Goal: Task Accomplishment & Management: Use online tool/utility

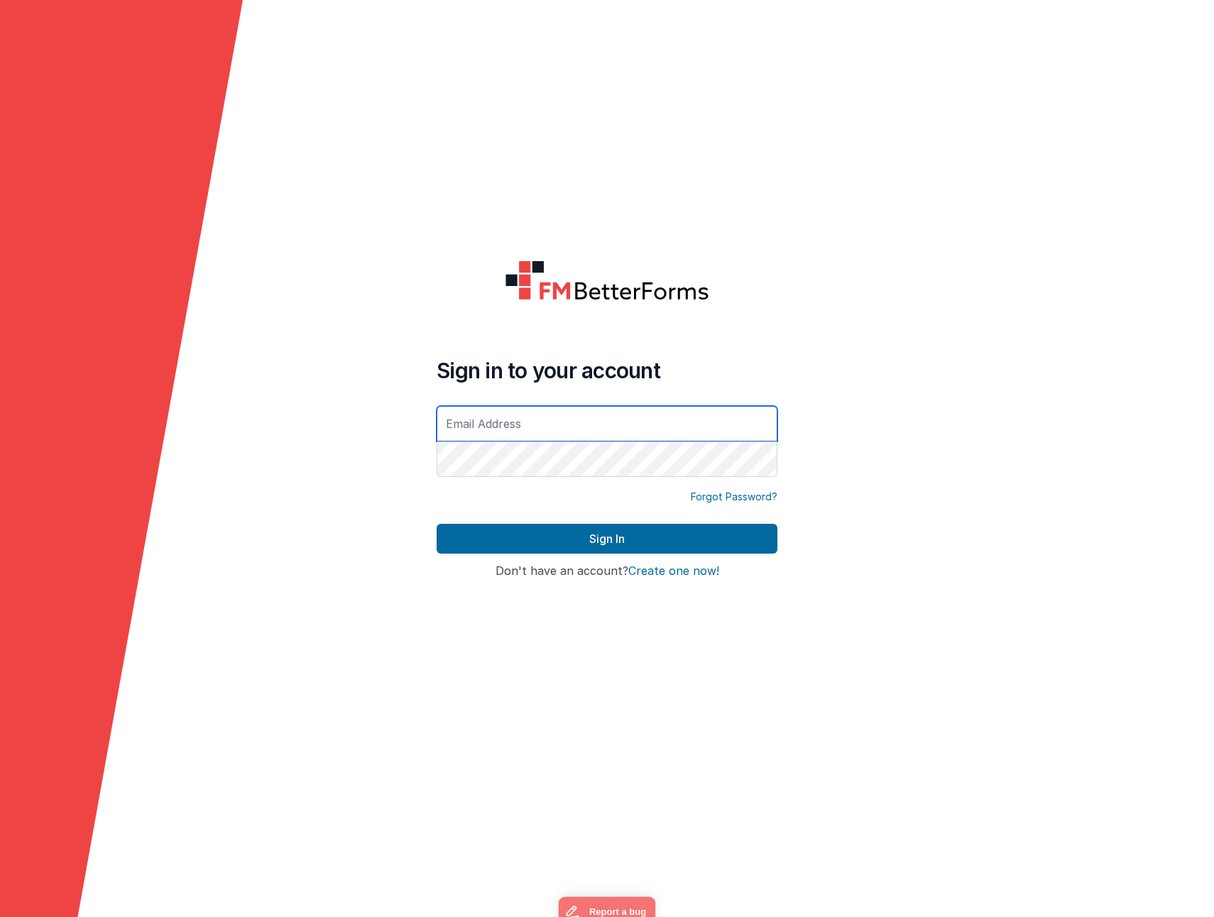
type input "[EMAIL_ADDRESS][DOMAIN_NAME]"
click at [854, 252] on form "Sign in to your account [EMAIL_ADDRESS][DOMAIN_NAME] Forgot Password? Sign In S…" at bounding box center [607, 458] width 1214 height 917
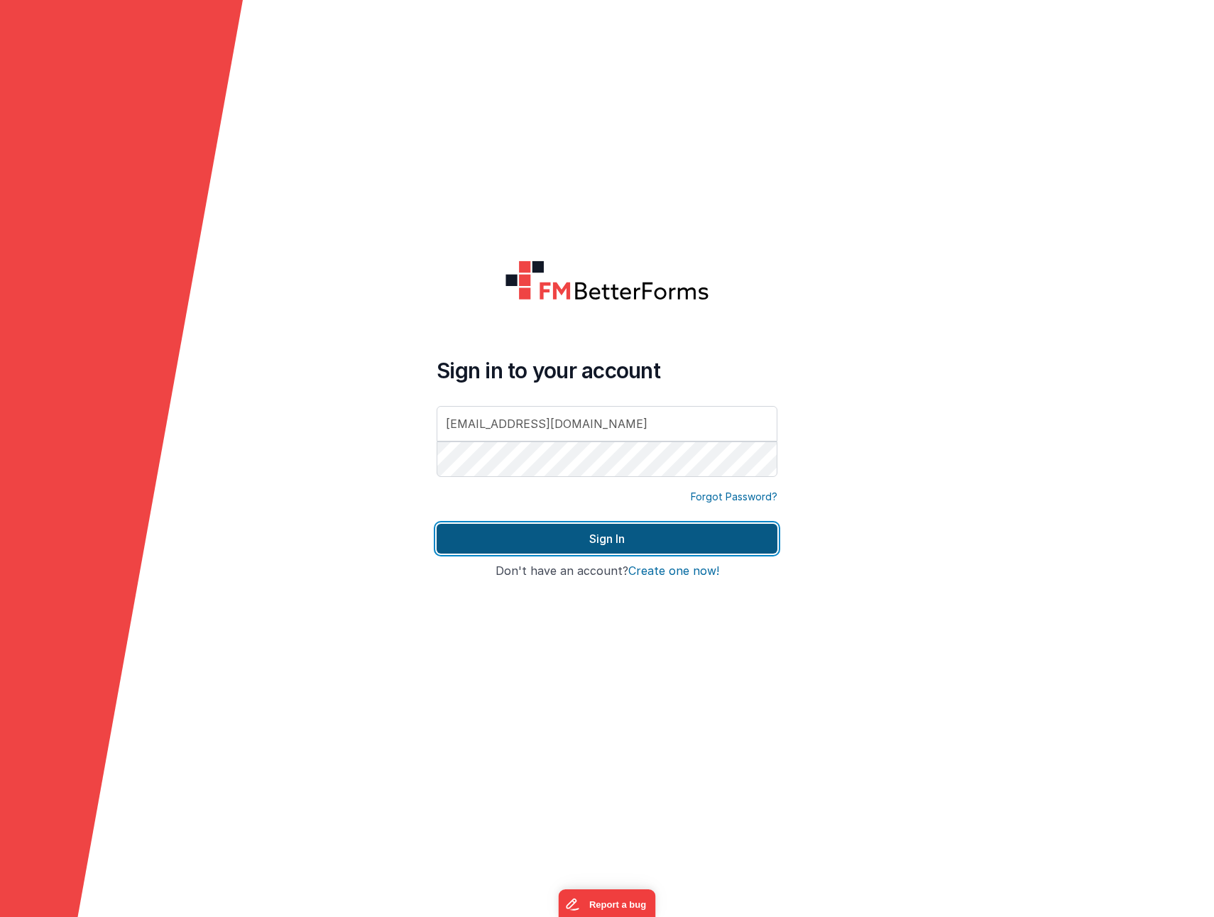
click at [523, 532] on button "Sign In" at bounding box center [606, 539] width 341 height 30
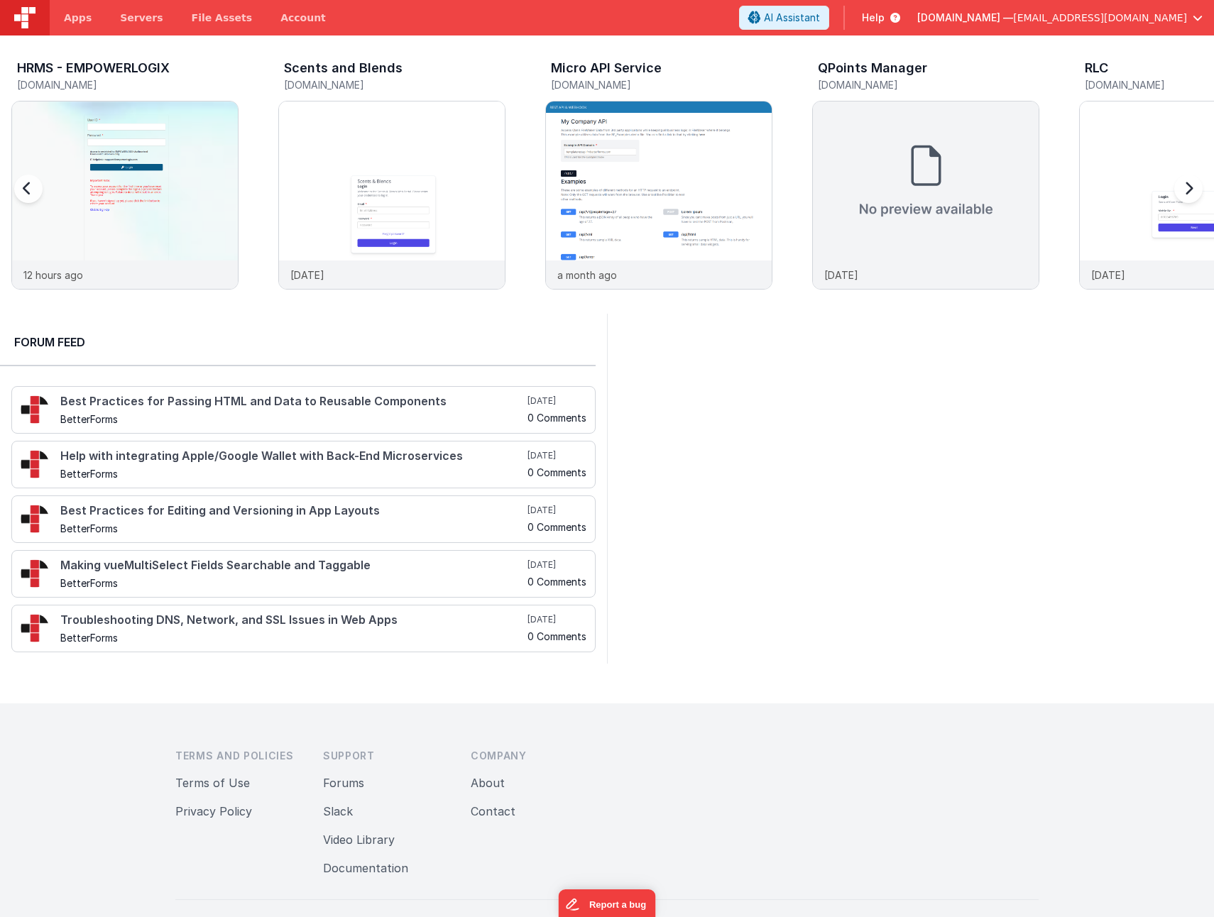
click at [1162, 185] on div at bounding box center [1185, 197] width 57 height 204
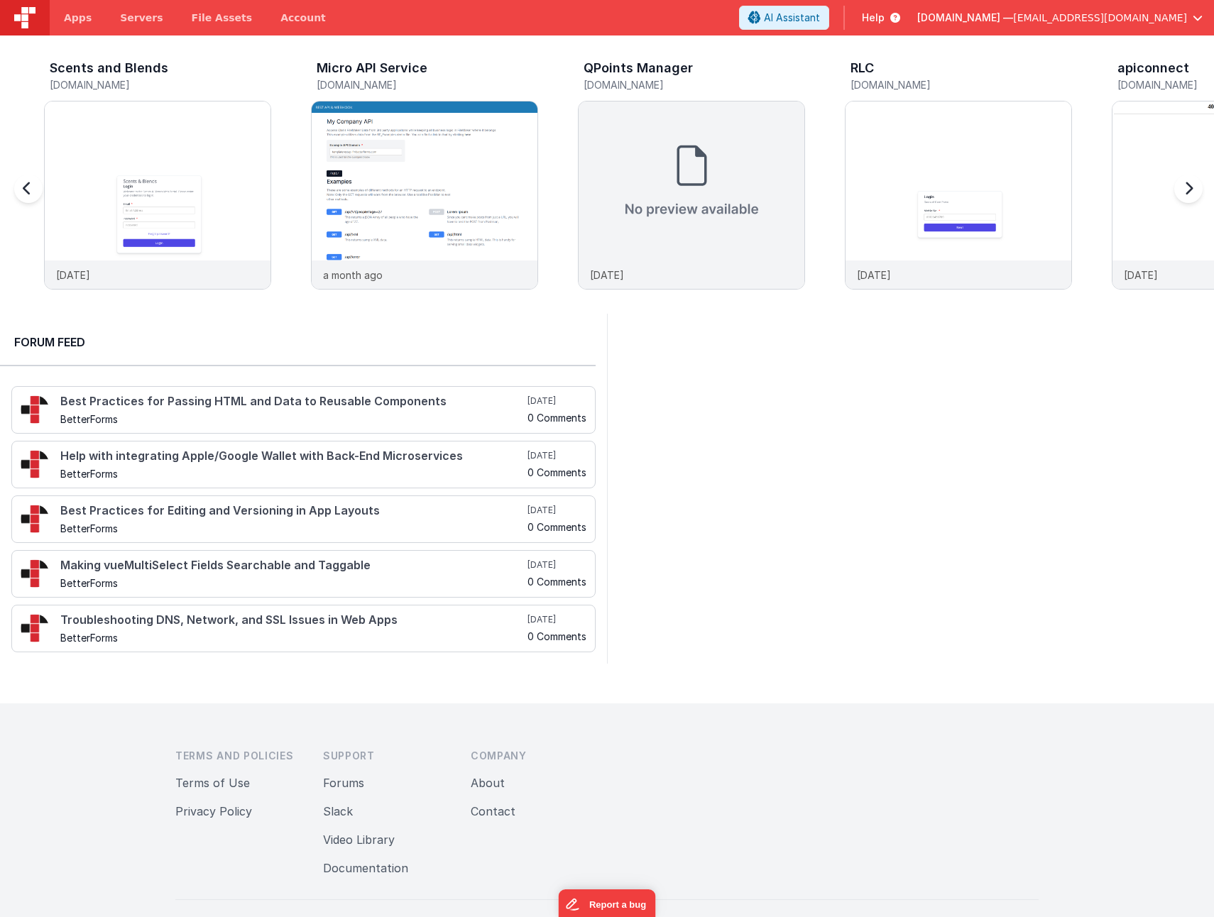
scroll to position [0, 267]
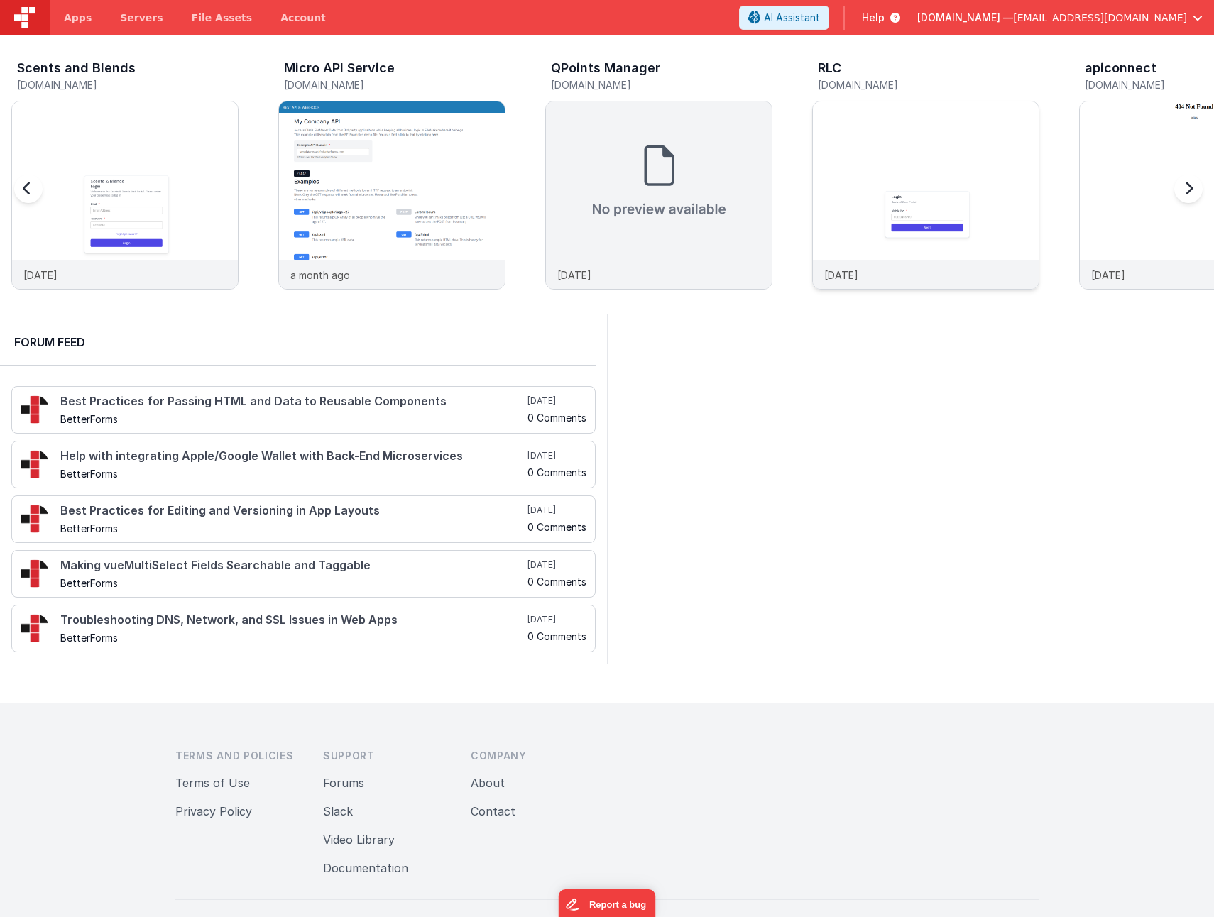
click at [947, 179] on img at bounding box center [926, 214] width 226 height 226
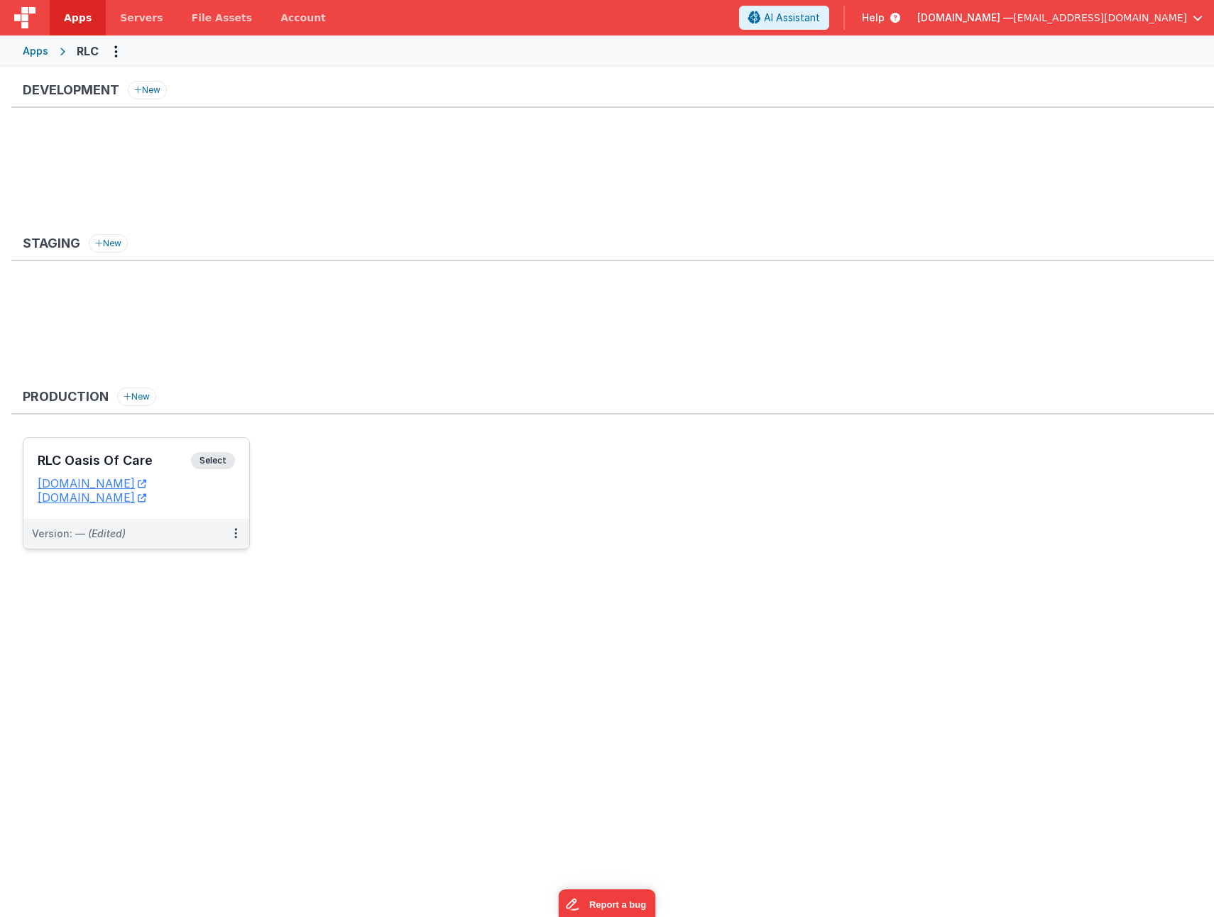
click at [114, 449] on div "RLC Oasis Of Care Select URLs submissions.oasisofcare.org oasisofcare.clientpor…" at bounding box center [136, 478] width 226 height 81
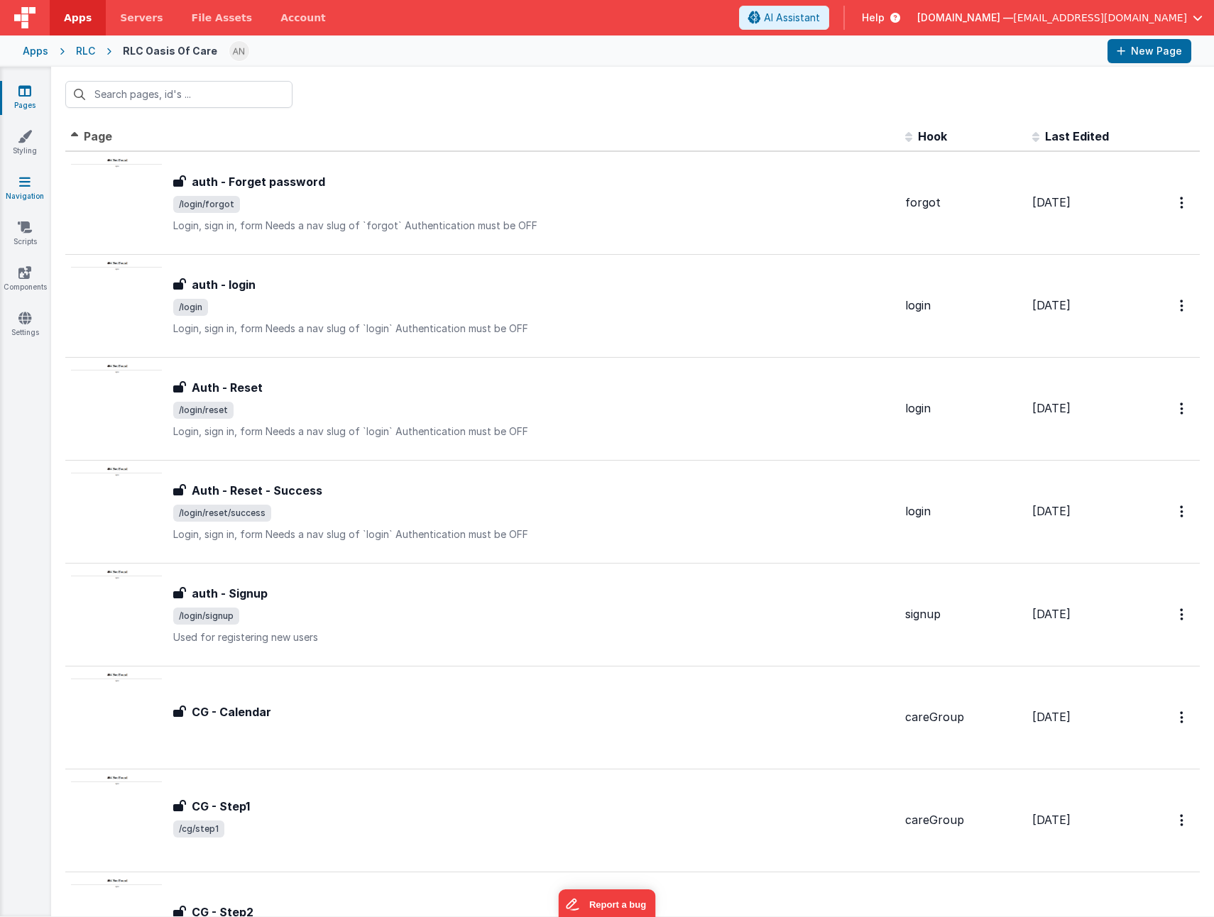
click at [21, 187] on icon at bounding box center [24, 182] width 11 height 14
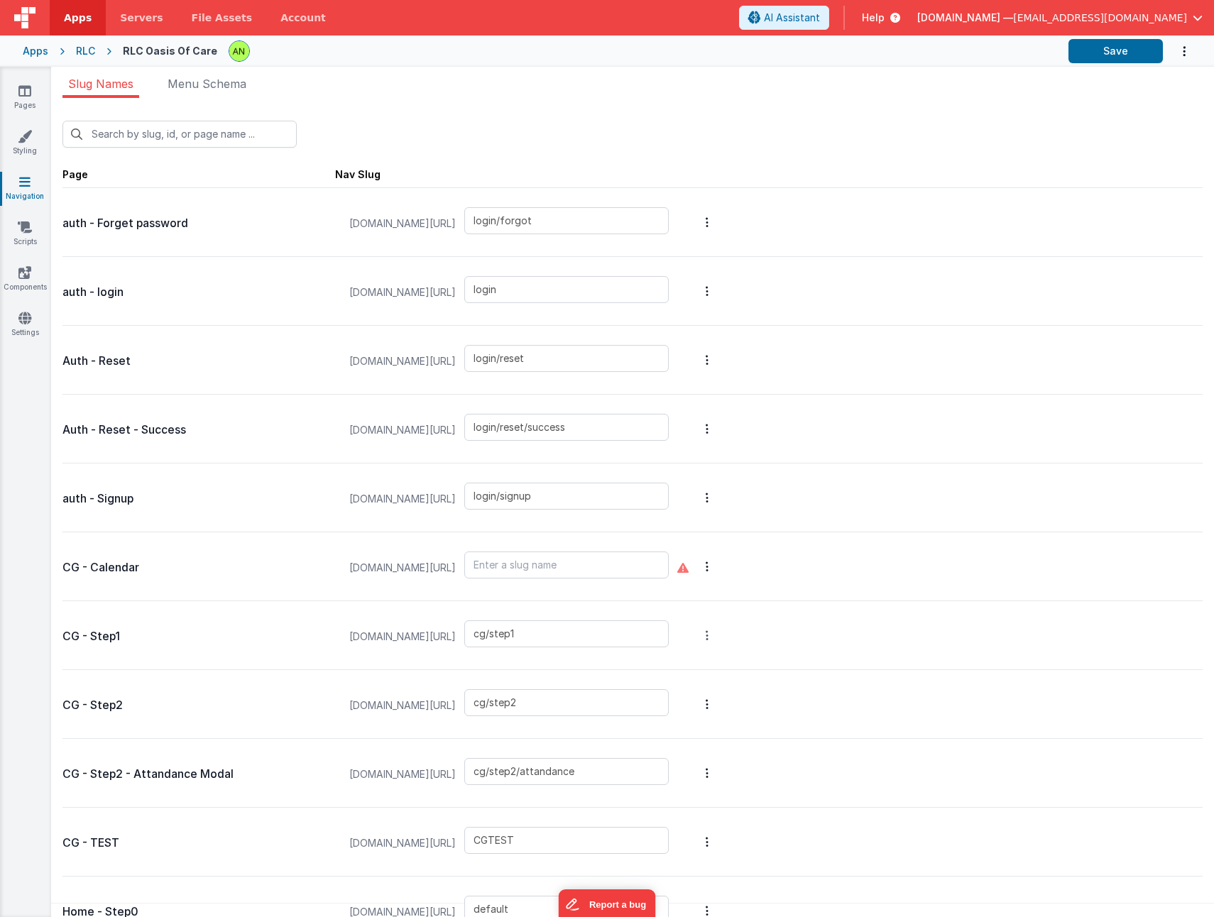
click at [717, 638] on button "Options" at bounding box center [707, 635] width 20 height 57
click at [677, 610] on link "Preview" at bounding box center [631, 610] width 123 height 26
click at [681, 530] on link "Edit Page" at bounding box center [631, 533] width 123 height 26
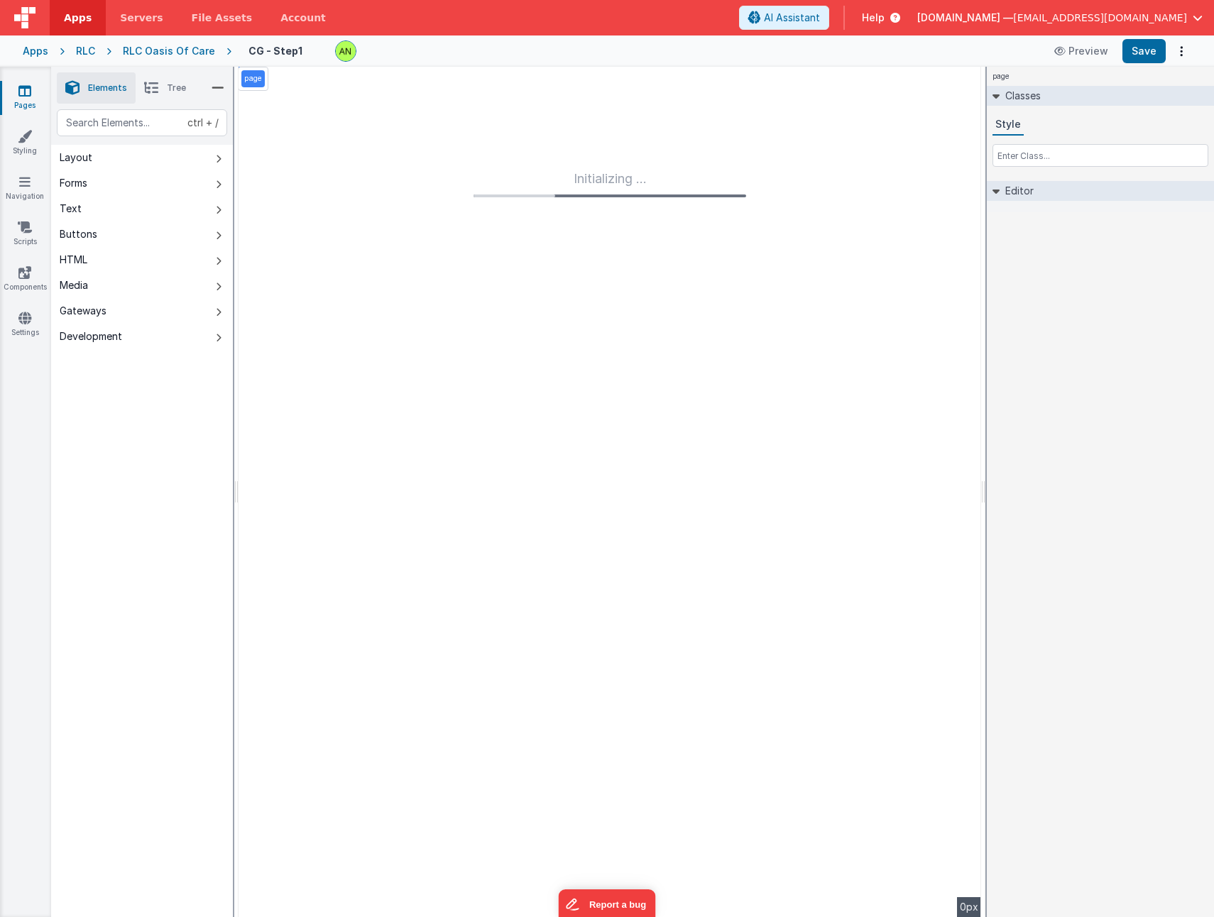
click at [157, 87] on icon at bounding box center [151, 88] width 14 height 20
click at [85, 93] on li "Elements" at bounding box center [96, 87] width 79 height 31
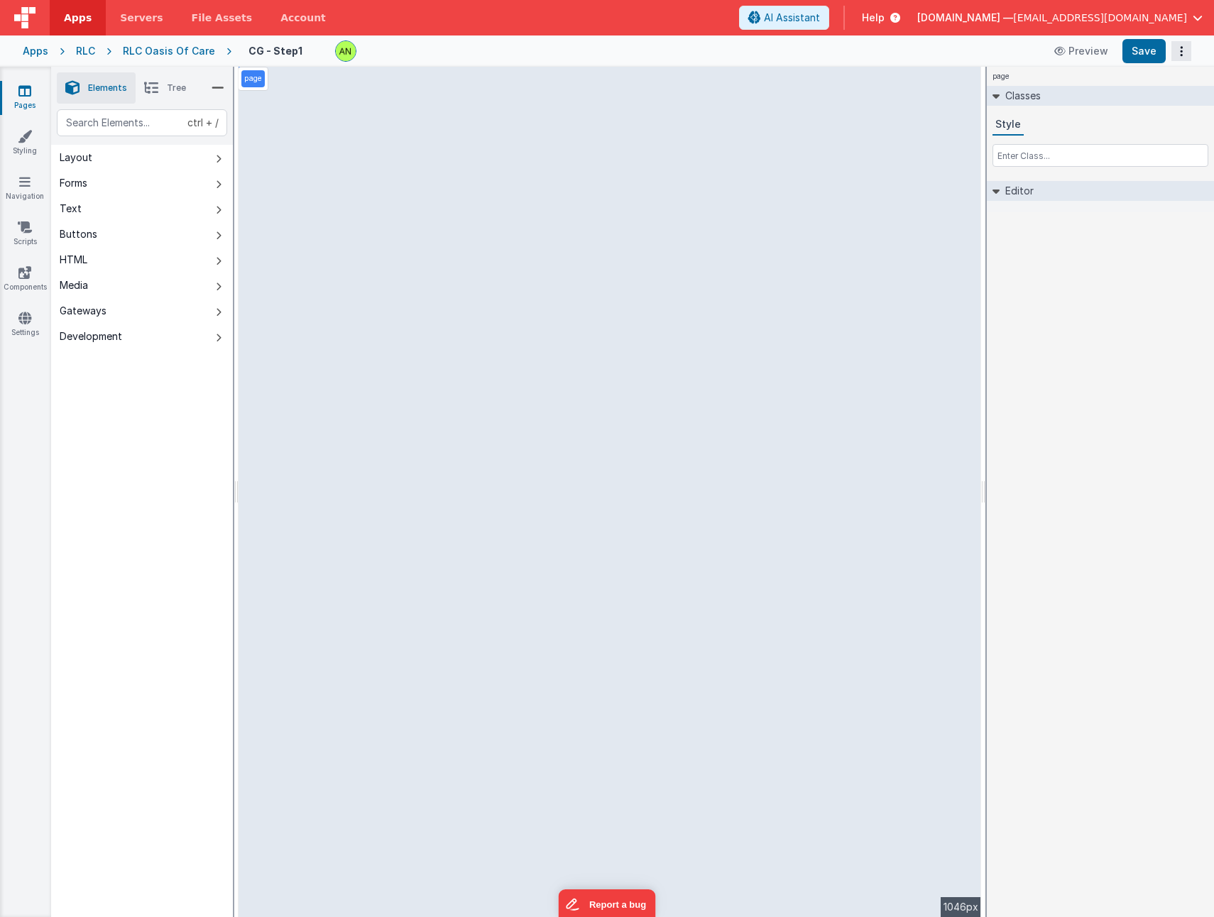
click at [1182, 51] on icon "Options" at bounding box center [1181, 51] width 20 height 1
click at [1109, 307] on button at bounding box center [607, 458] width 1214 height 917
click at [186, 47] on div "RLC Oasis Of Care" at bounding box center [169, 51] width 92 height 14
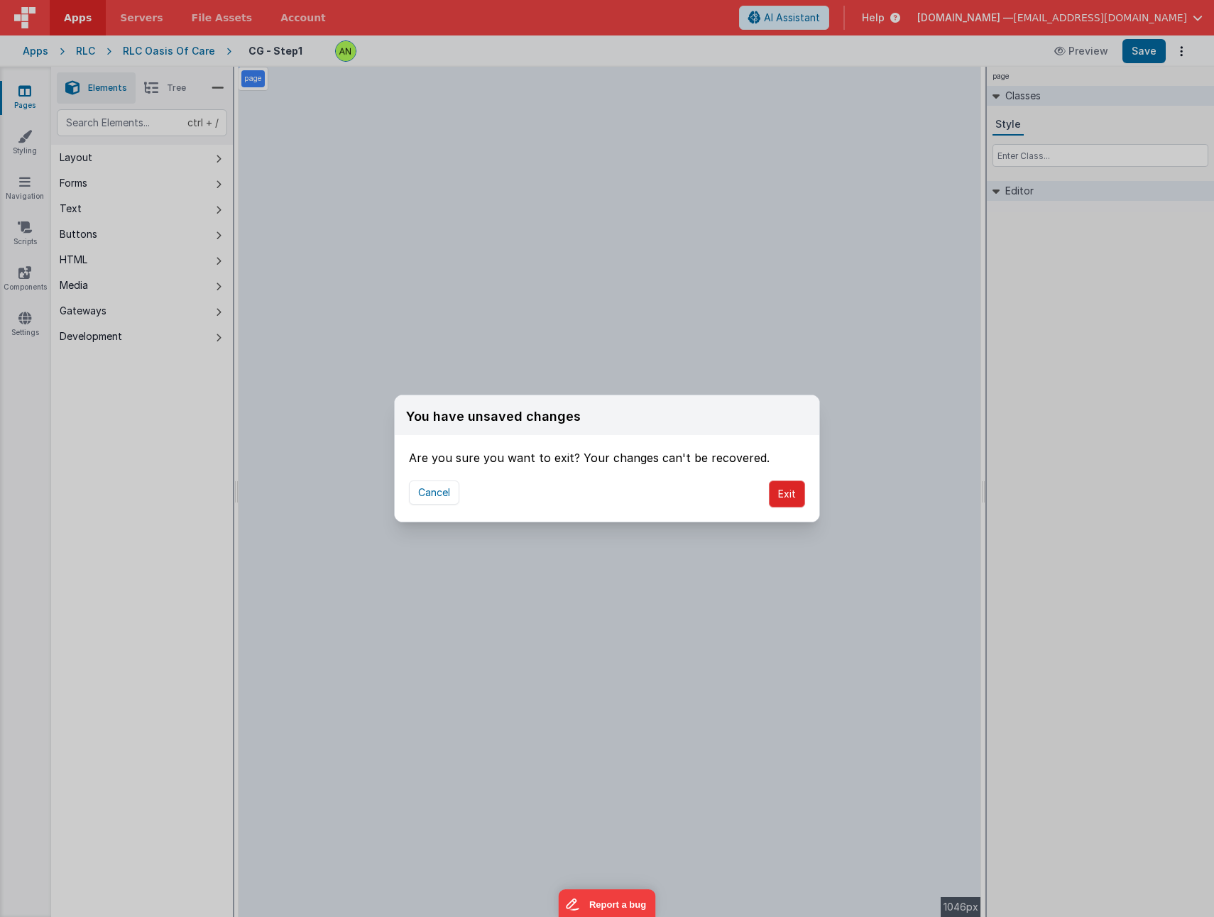
click at [794, 494] on button "Exit" at bounding box center [787, 493] width 36 height 27
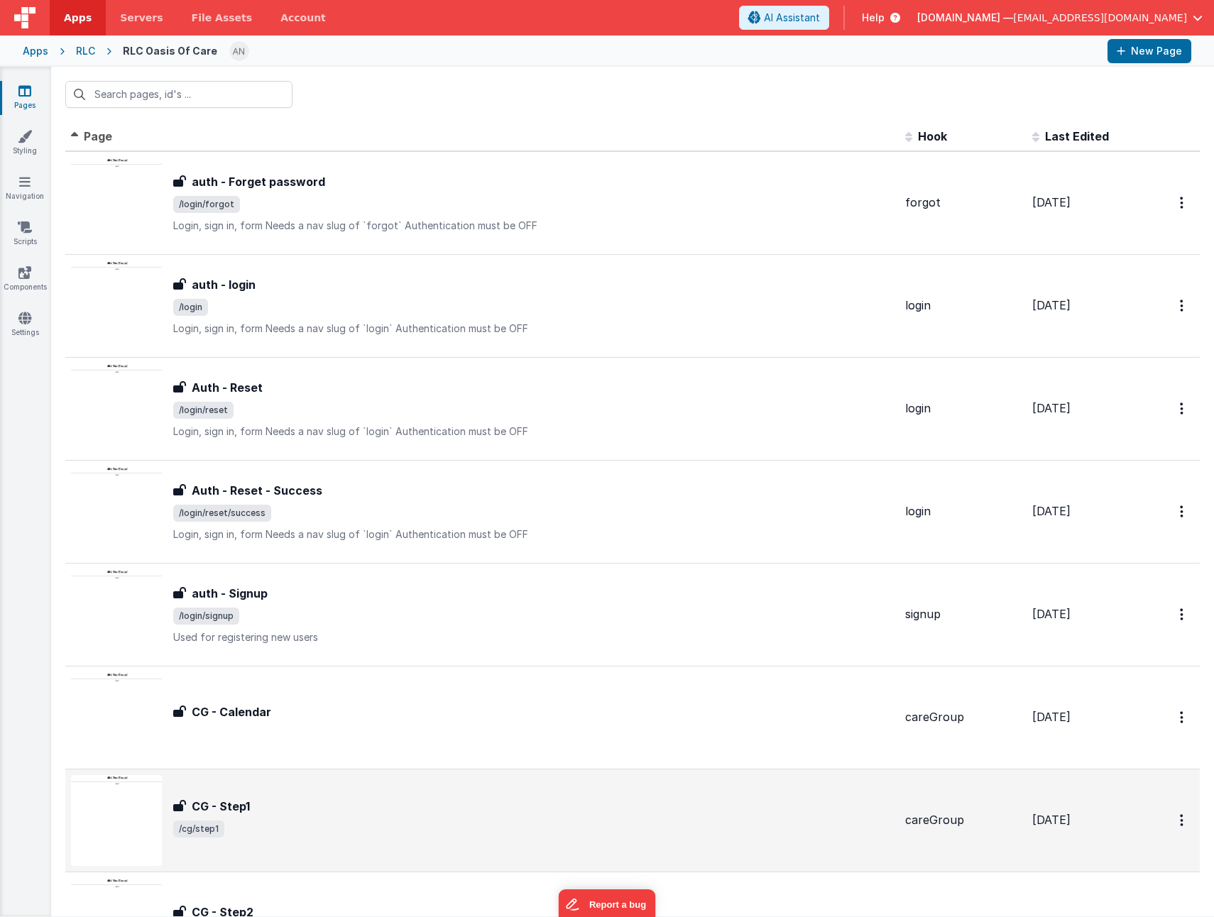
click at [248, 812] on h3 "CG - Step1" at bounding box center [221, 806] width 58 height 17
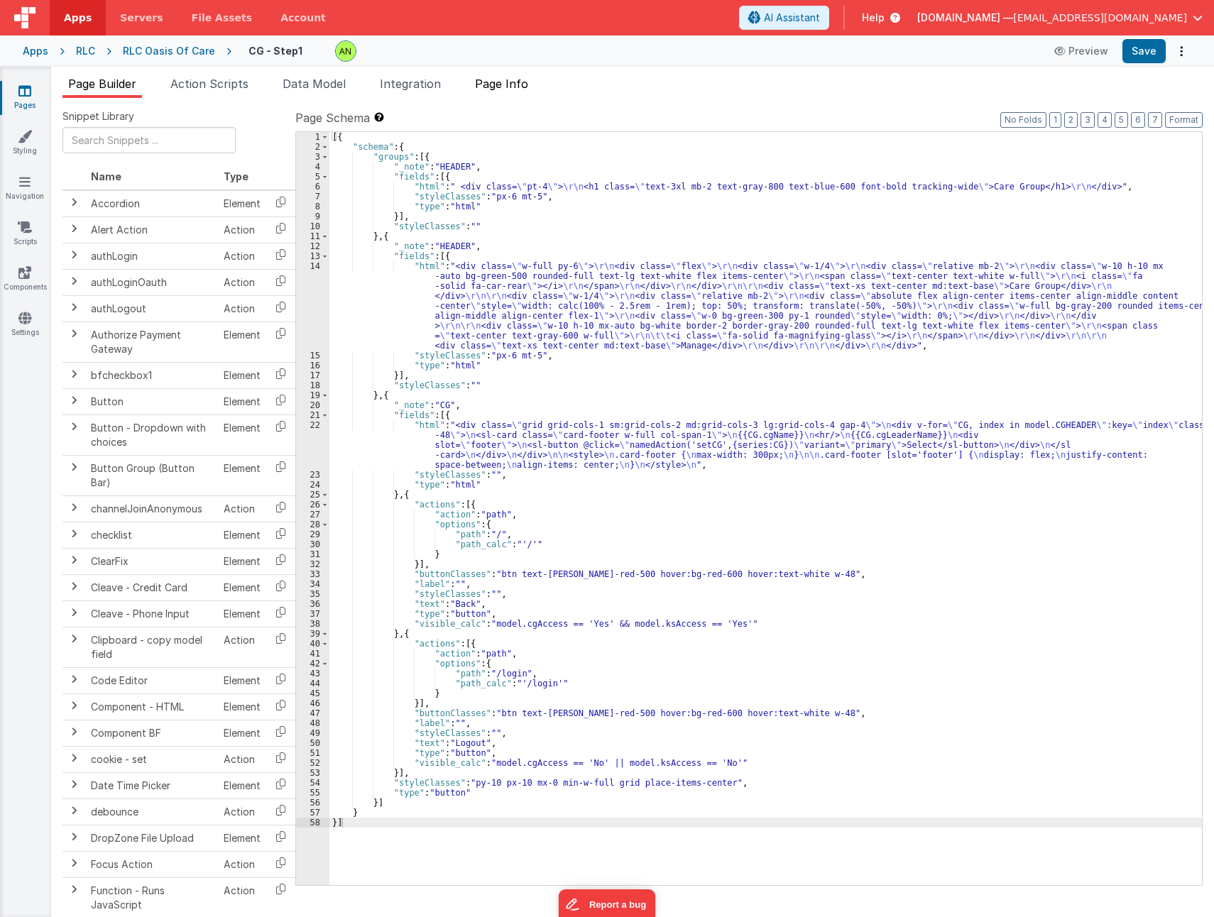
click at [515, 89] on span "Page Info" at bounding box center [501, 84] width 53 height 14
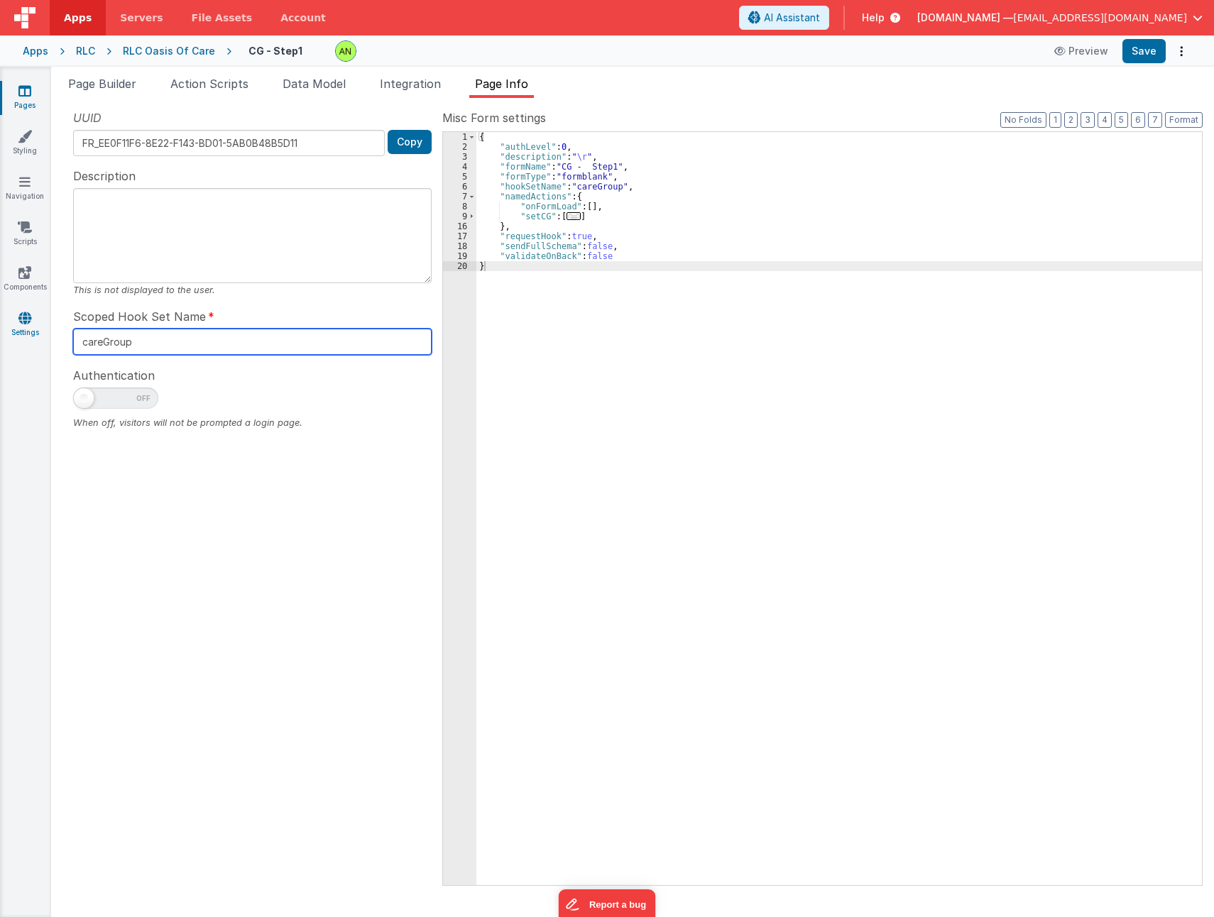
drag, startPoint x: 158, startPoint y: 345, endPoint x: 33, endPoint y: 339, distance: 125.1
click at [33, 339] on section "Pages Styling Navigation Scripts Components Settings Page Builder Action Script…" at bounding box center [607, 492] width 1214 height 850
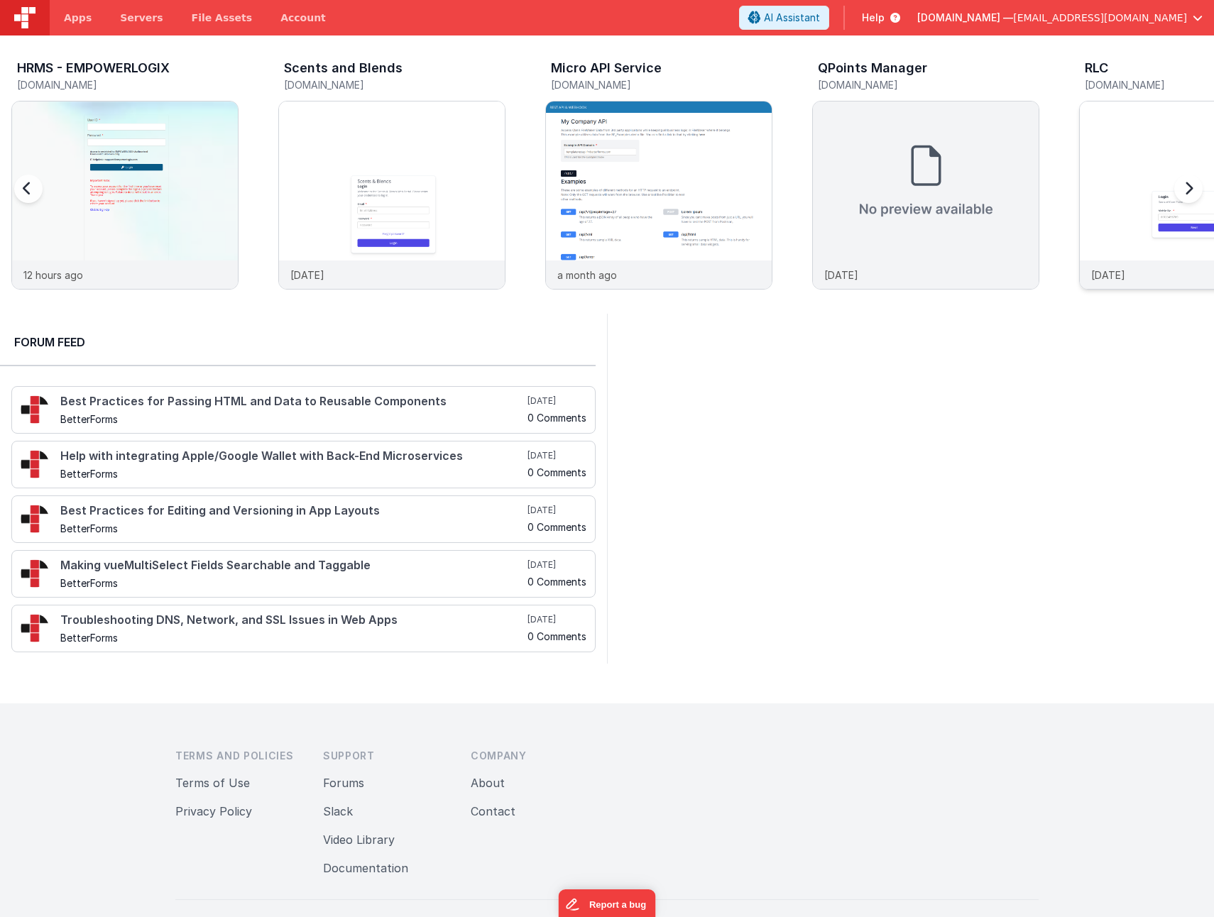
click at [1120, 141] on img at bounding box center [1192, 214] width 226 height 226
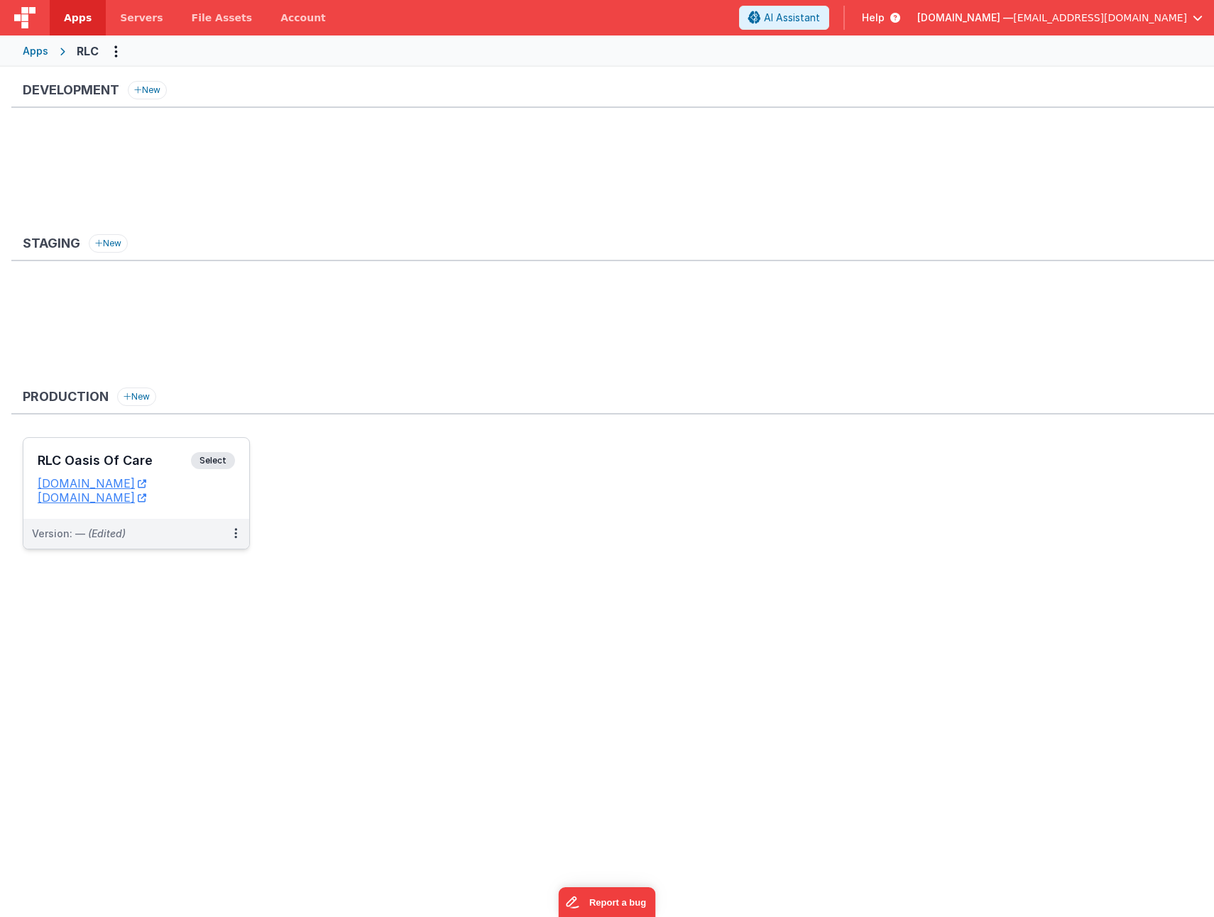
click at [121, 462] on h3 "RLC Oasis Of Care" at bounding box center [114, 461] width 153 height 14
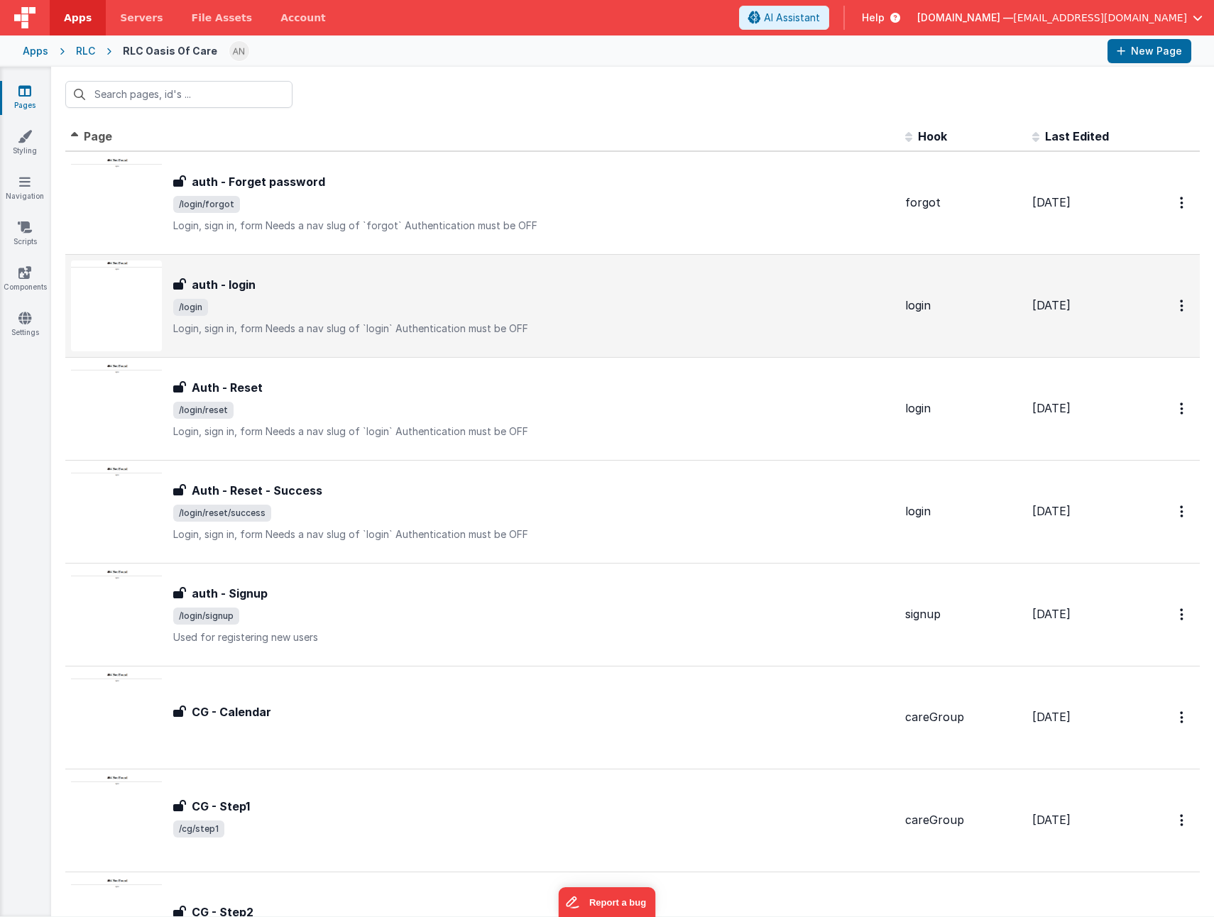
click at [425, 315] on span "/login" at bounding box center [533, 307] width 720 height 17
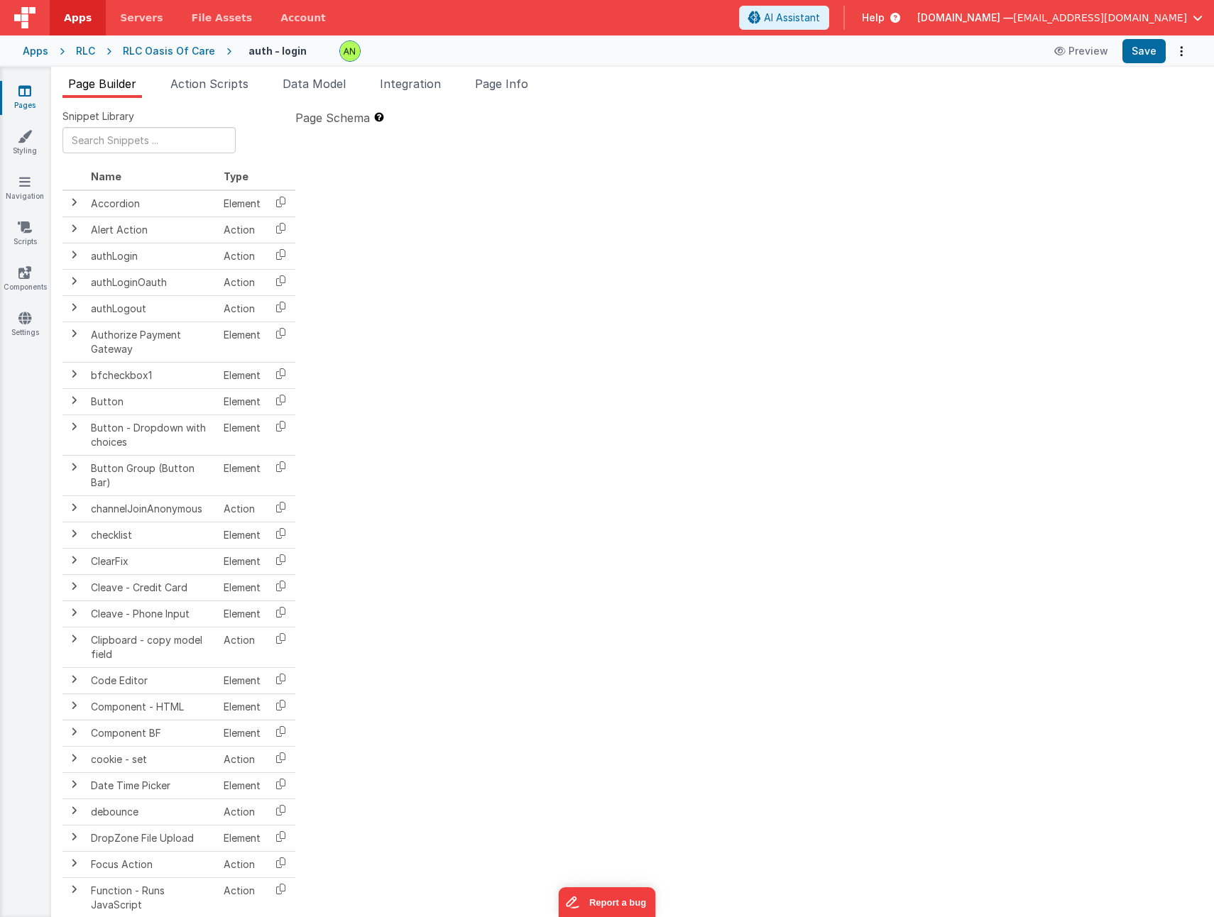
type textarea "Login, sign in, form Needs a nav slug of `login` Authentication must be OFF"
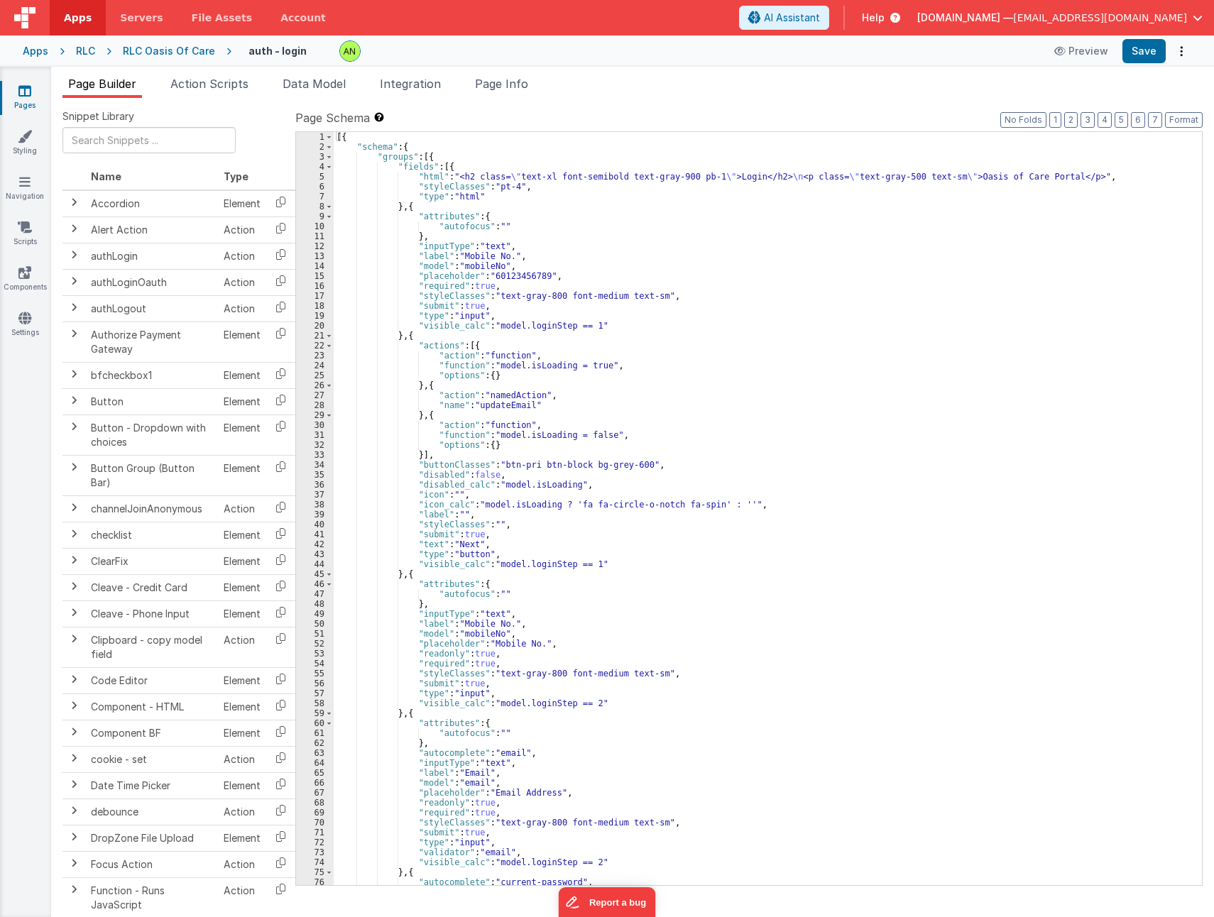
click at [488, 88] on span "Page Info" at bounding box center [501, 84] width 53 height 14
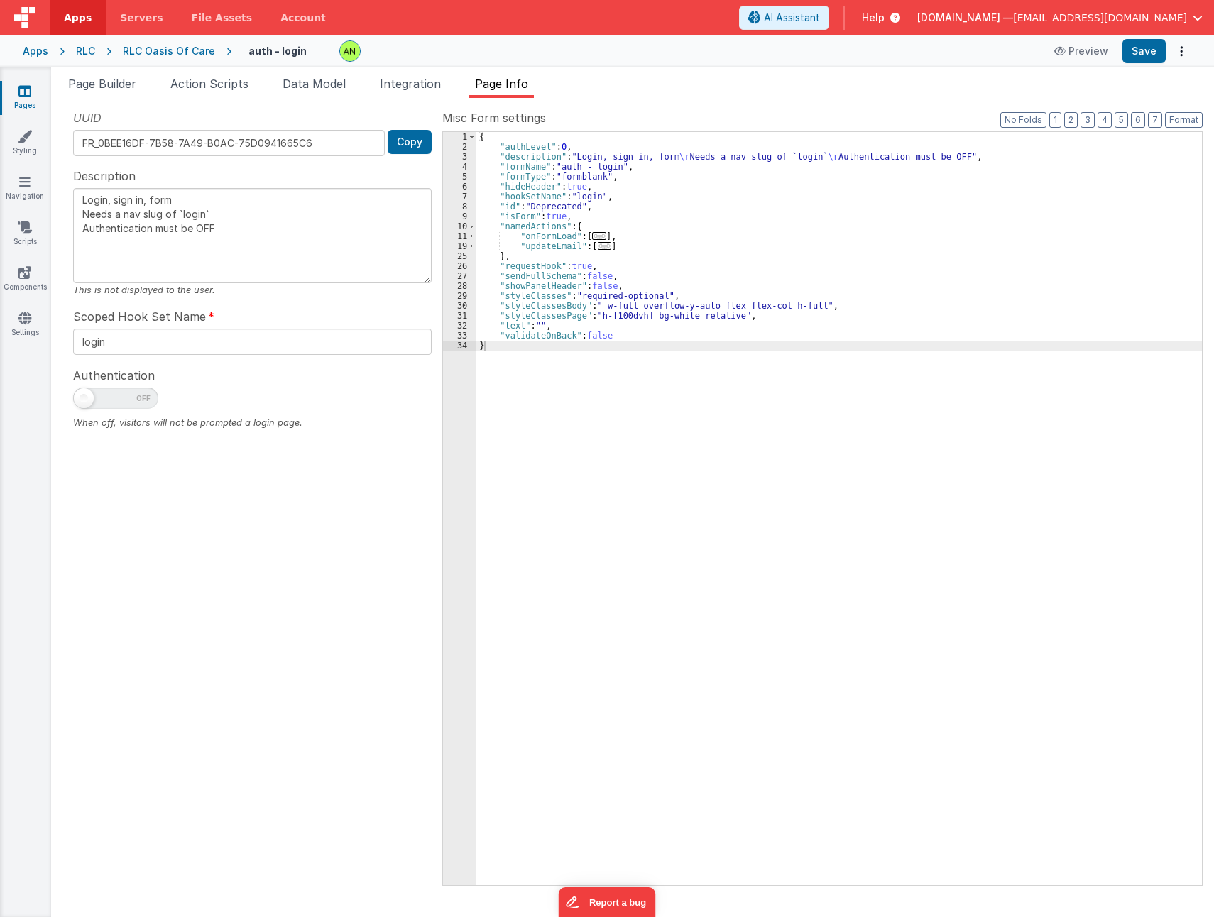
click at [675, 77] on ul "Page Builder Action Scripts Data Model Integration Page Info" at bounding box center [632, 86] width 1162 height 23
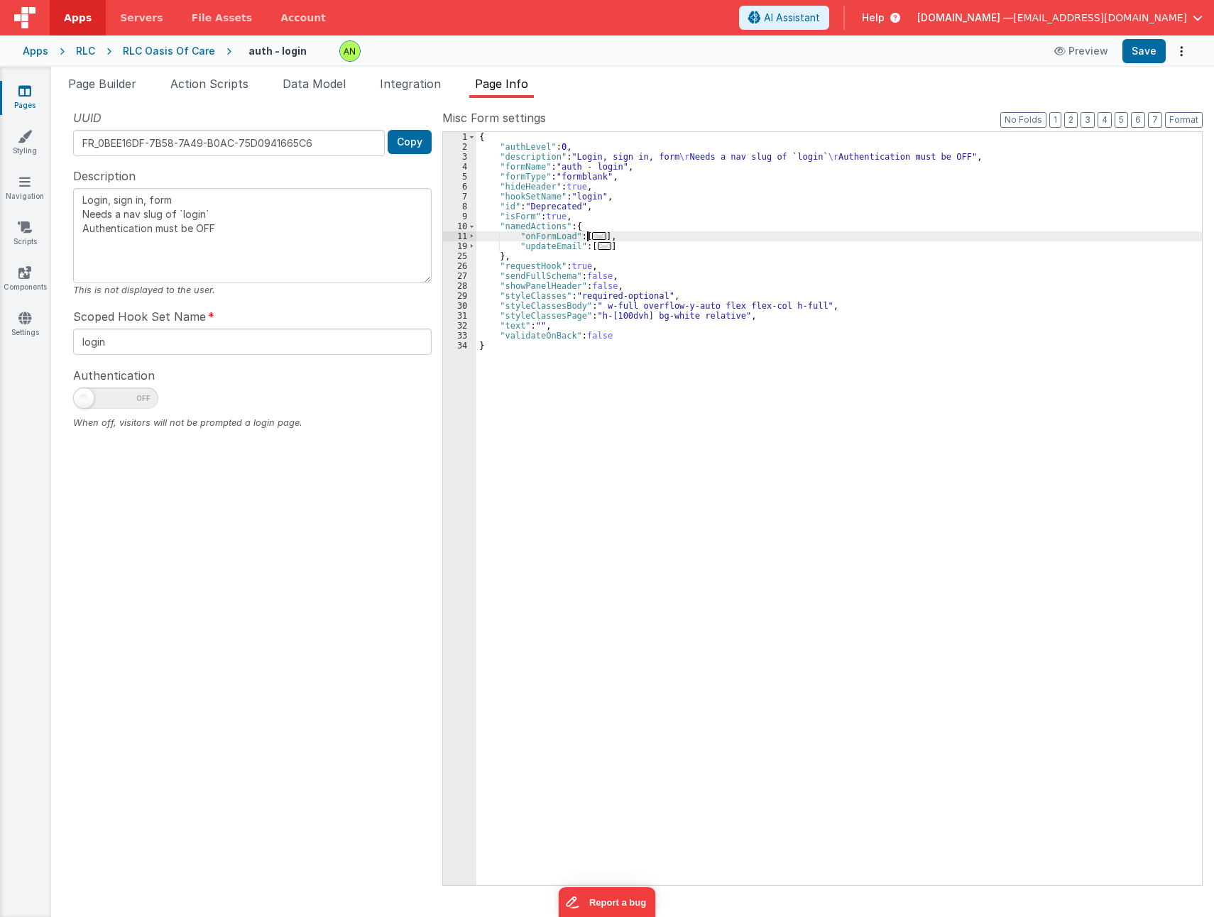
click at [592, 237] on span "..." at bounding box center [599, 236] width 14 height 8
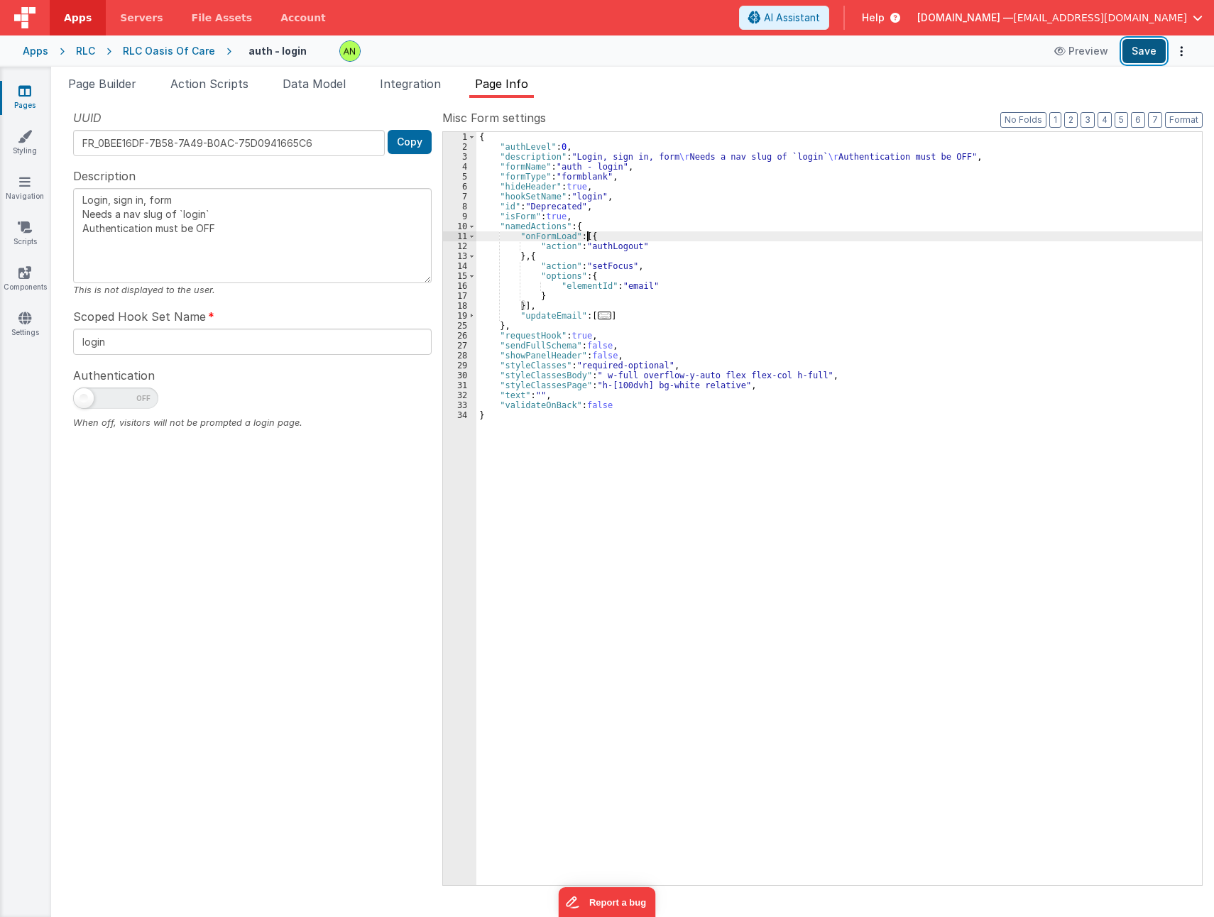
click at [1150, 53] on button "Save" at bounding box center [1143, 51] width 43 height 24
